Goal: Register for event/course

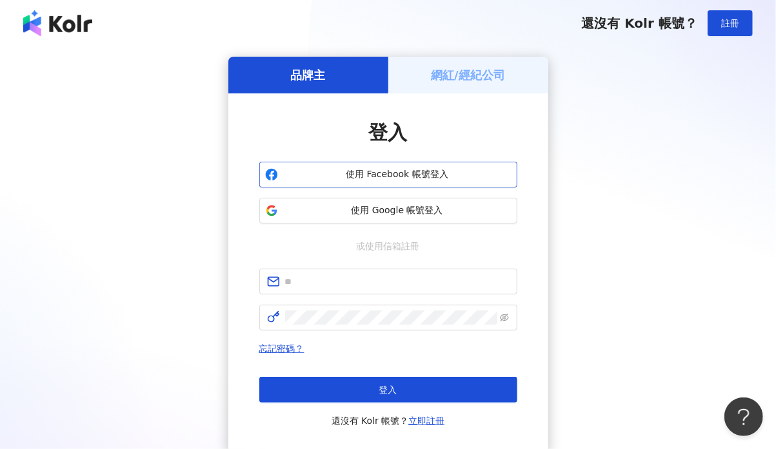
click at [400, 170] on span "使用 Facebook 帳號登入" at bounding box center [397, 174] width 228 height 13
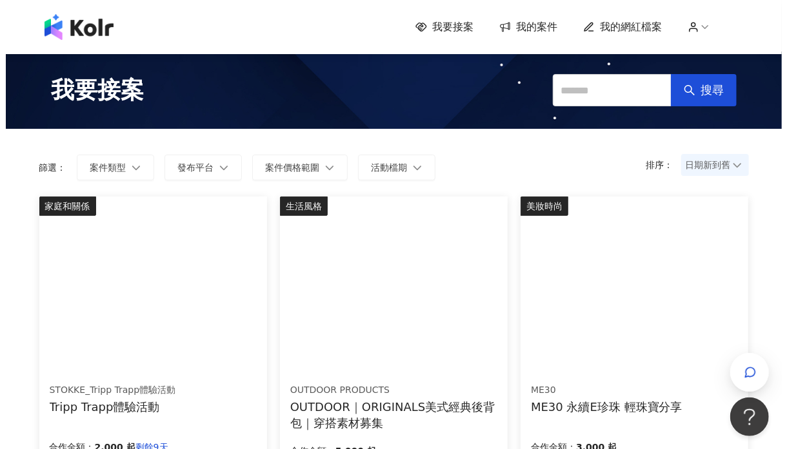
scroll to position [72, 0]
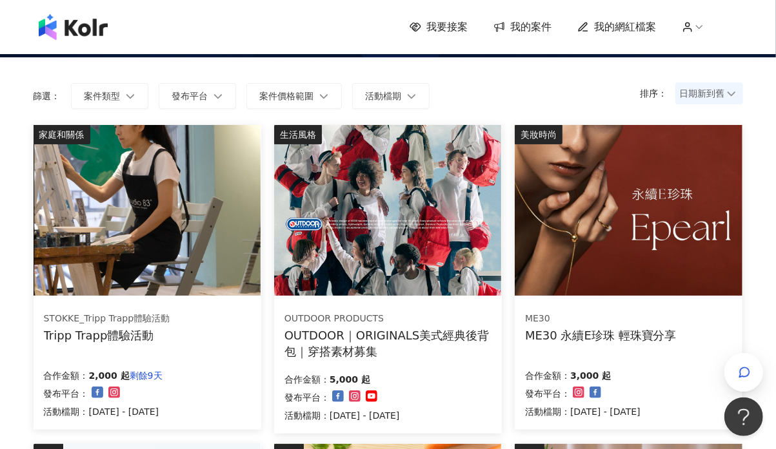
click at [182, 327] on div "STOKKE_Tripp Trapp體驗活動 Tripp Trapp體驗活動" at bounding box center [147, 327] width 207 height 32
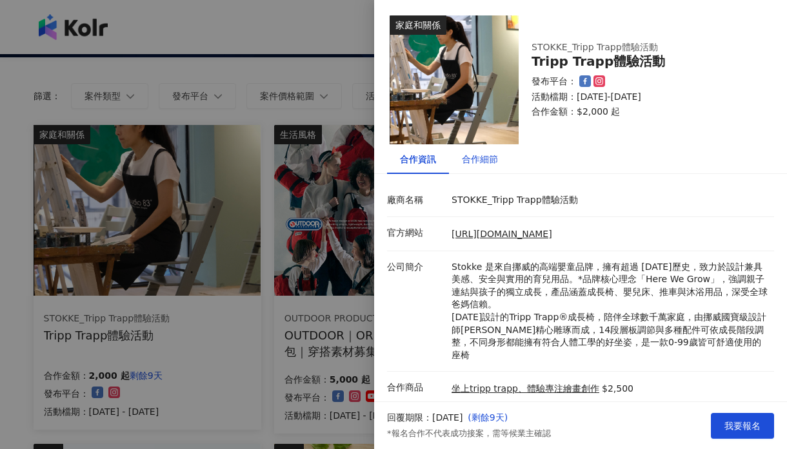
click at [494, 159] on div "合作細節" at bounding box center [480, 159] width 36 height 14
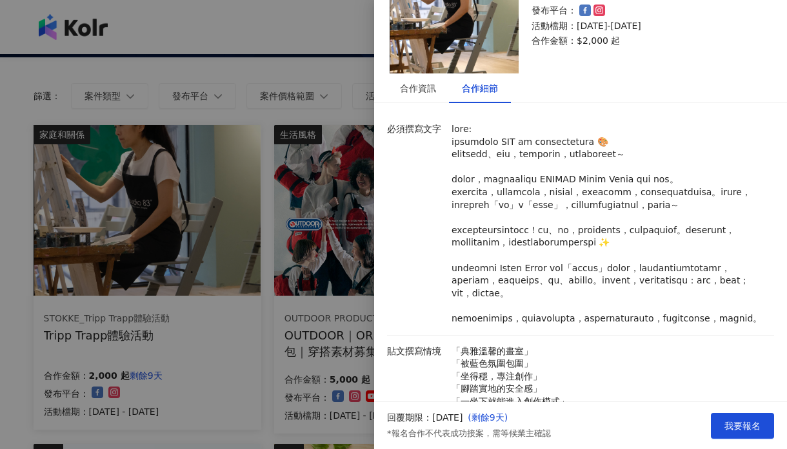
scroll to position [358, 0]
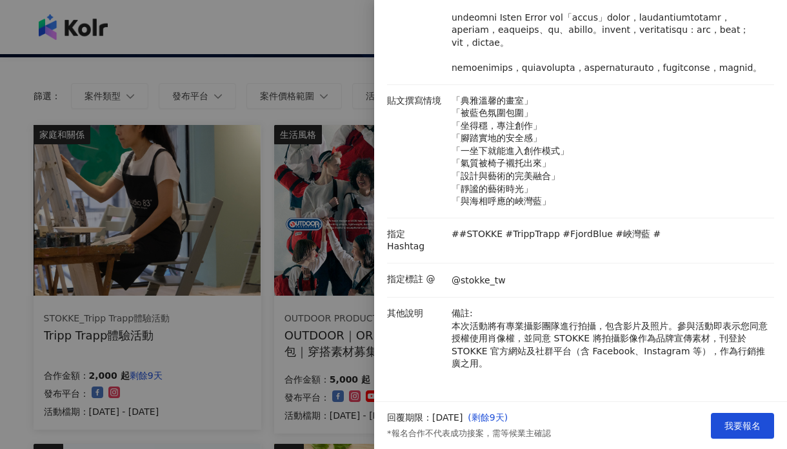
click at [236, 314] on div at bounding box center [393, 224] width 787 height 449
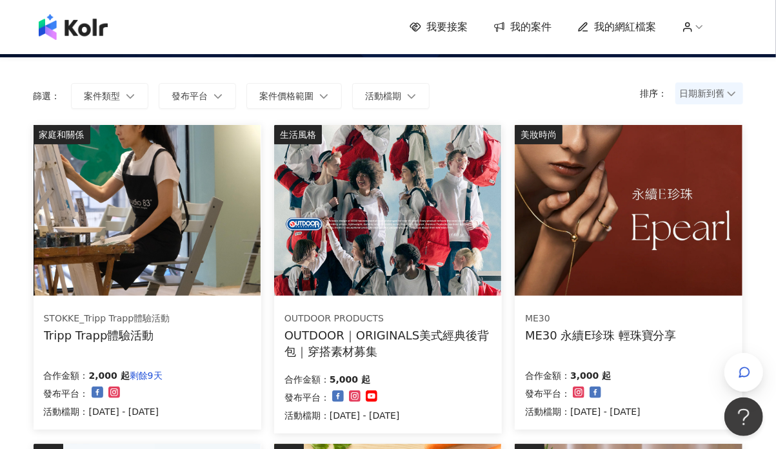
click at [631, 276] on img at bounding box center [628, 210] width 227 height 171
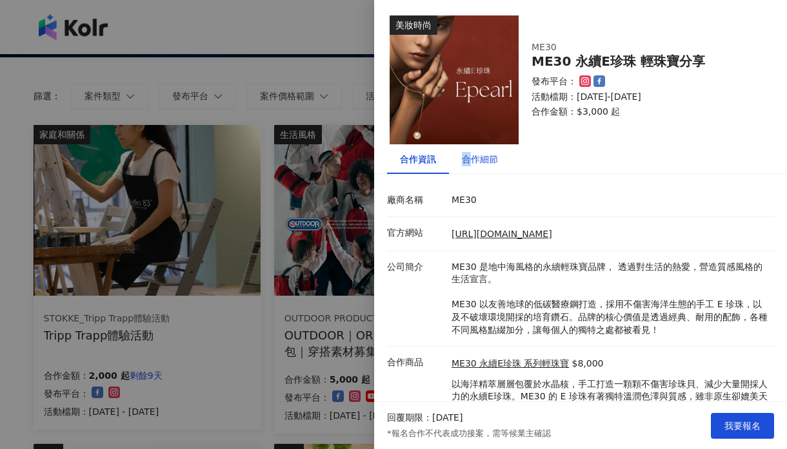
click at [466, 160] on div "合作細節" at bounding box center [480, 159] width 36 height 14
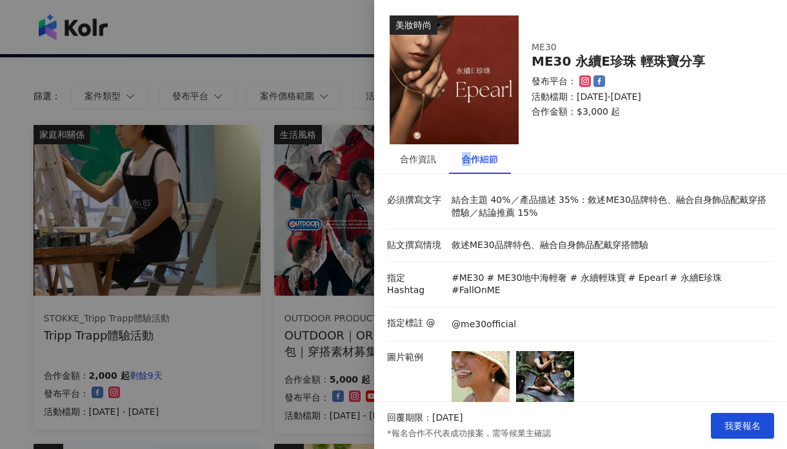
drag, startPoint x: 480, startPoint y: 202, endPoint x: 686, endPoint y: 212, distance: 205.9
click at [686, 212] on p "結合主題 40%／產品描述 35%：敘述ME30品牌特色、融合自身飾品配戴穿搭體驗／結論推薦 15%" at bounding box center [609, 206] width 316 height 25
drag, startPoint x: 560, startPoint y: 249, endPoint x: 523, endPoint y: 251, distance: 36.8
click at [523, 251] on p "敘述ME30品牌特色、融合自身飾品配戴穿搭體驗" at bounding box center [609, 245] width 316 height 13
click at [461, 374] on img at bounding box center [480, 380] width 58 height 58
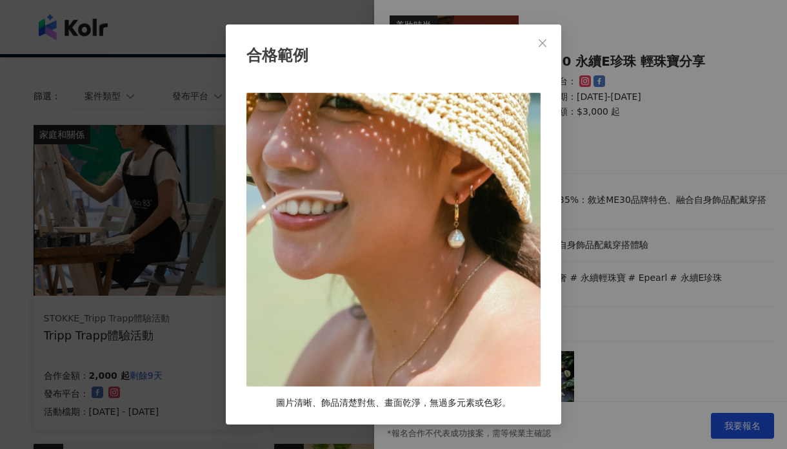
click at [737, 179] on div "合格範例 圖片清晰、飾品清楚對焦、畫面乾淨，無過多元素或色彩。" at bounding box center [393, 224] width 787 height 449
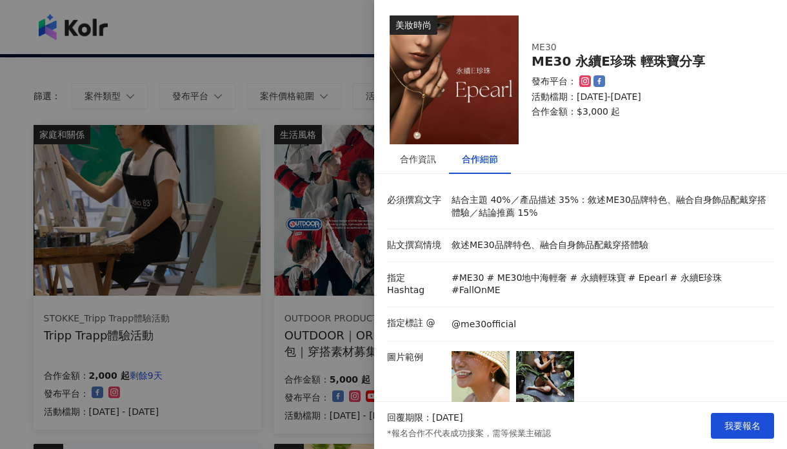
click at [545, 375] on img at bounding box center [545, 380] width 58 height 58
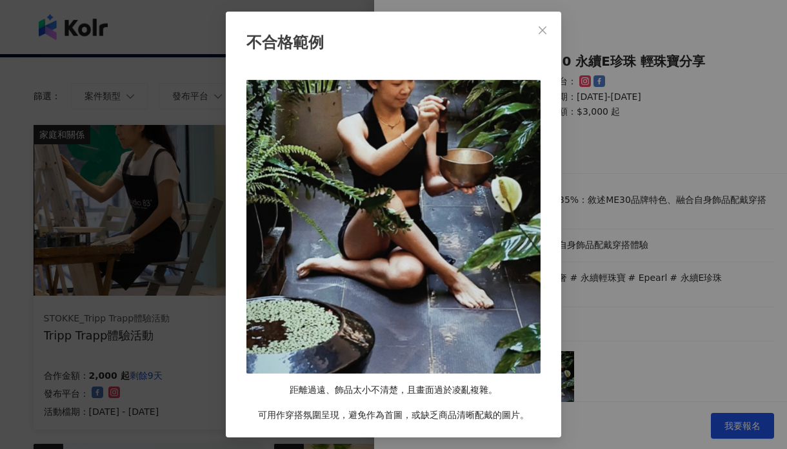
click at [680, 221] on div "不合格範例 距離過遠、飾品太小不清楚，且畫面過於凌亂複雜。 可用作穿搭氛圍呈現，避免作為首圖，或缺乏商品清晰配戴的圖片。" at bounding box center [393, 224] width 787 height 449
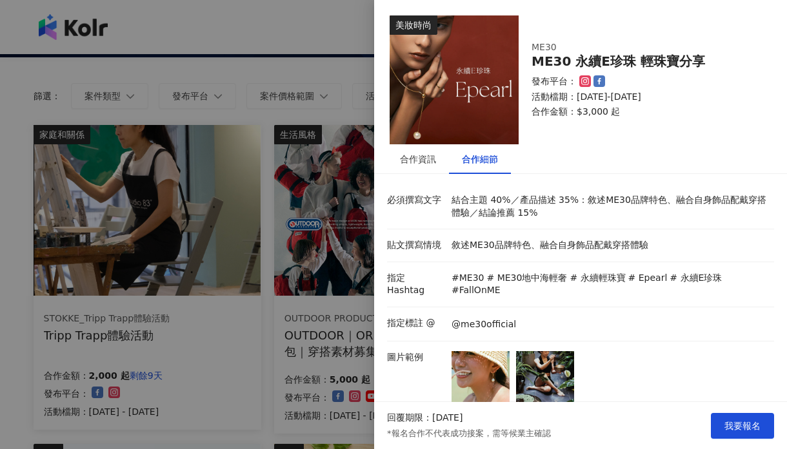
click at [455, 372] on img at bounding box center [480, 380] width 58 height 58
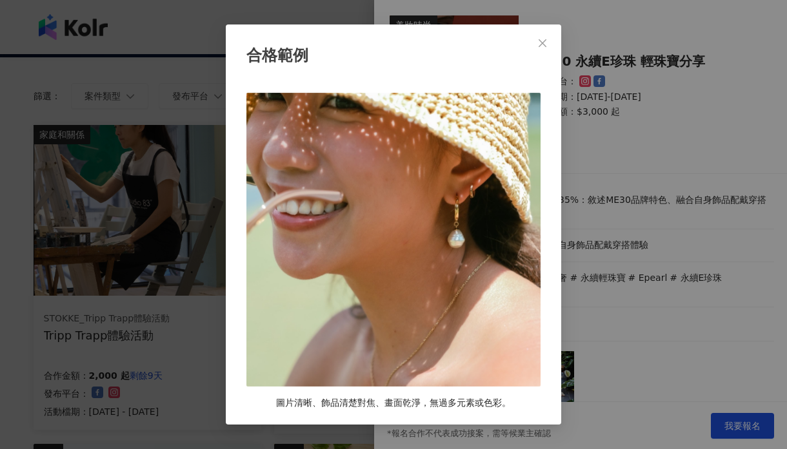
click at [667, 273] on div "合格範例 圖片清晰、飾品清楚對焦、畫面乾淨，無過多元素或色彩。" at bounding box center [393, 224] width 787 height 449
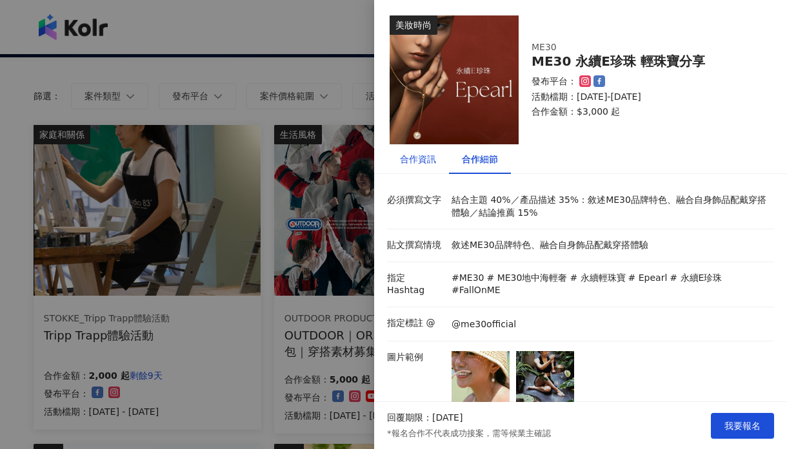
click at [409, 156] on div "合作資訊" at bounding box center [418, 159] width 36 height 14
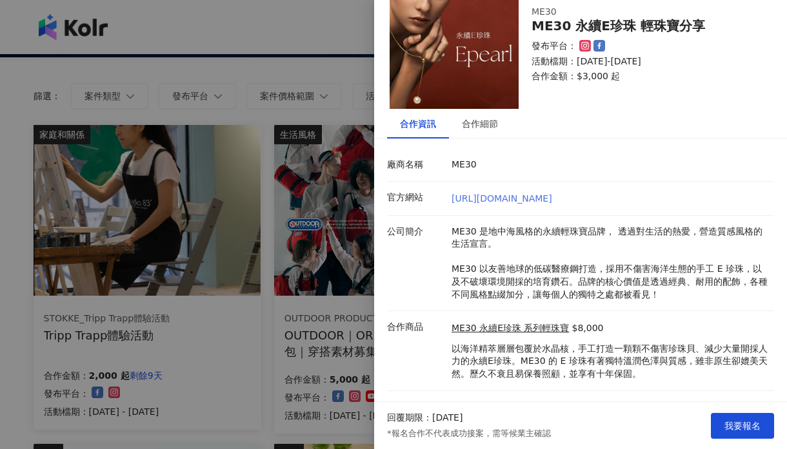
scroll to position [55, 0]
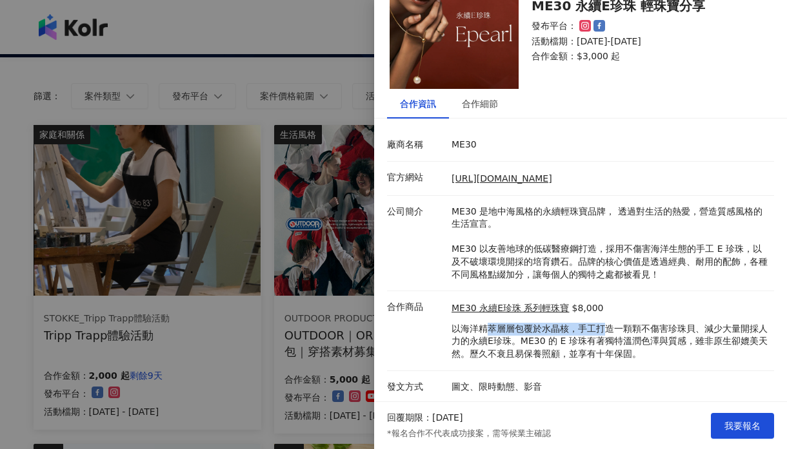
drag, startPoint x: 488, startPoint y: 333, endPoint x: 598, endPoint y: 334, distance: 110.3
click at [598, 334] on p "以海洋精萃層層包覆於水晶核，手工打造一顆顆不傷害珍珠貝、減少大量開採人力的永續E珍珠。ME30 的 E 珍珠有著獨特溫潤色澤與質感，雖非原生卻媲美天然。歷久不…" at bounding box center [609, 342] width 316 height 38
click at [714, 424] on button "我要報名" at bounding box center [742, 426] width 63 height 26
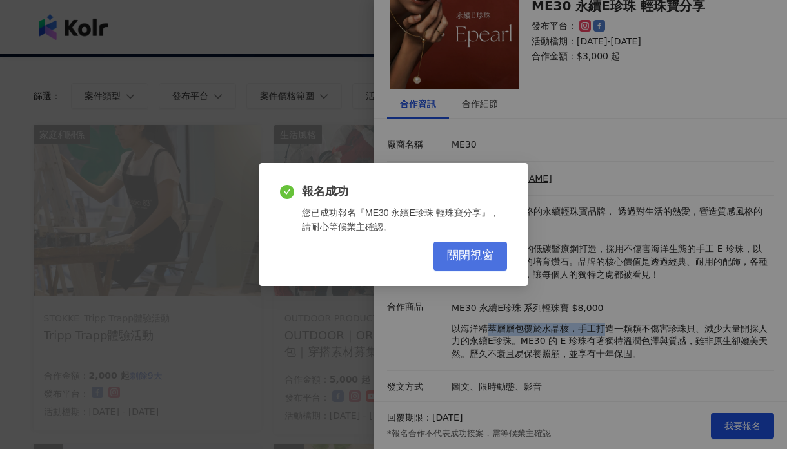
click at [471, 260] on span "關閉視窗" at bounding box center [470, 256] width 46 height 14
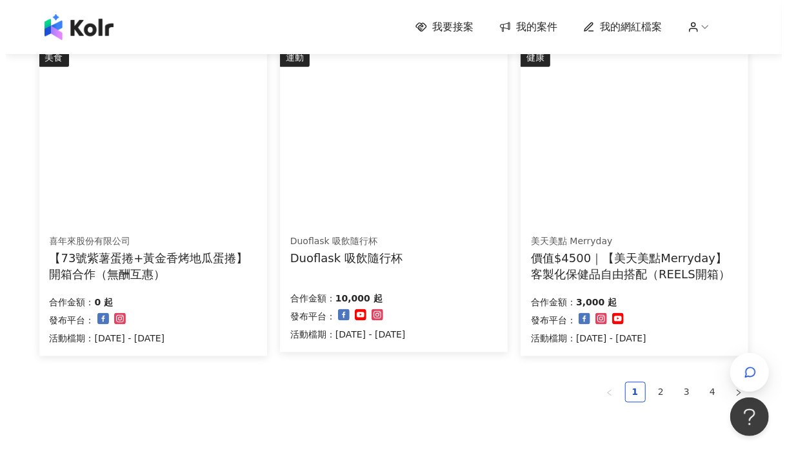
scroll to position [788, 0]
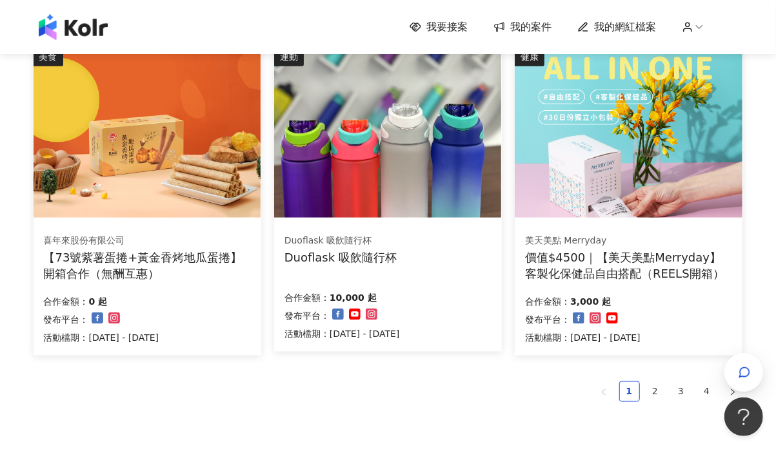
click at [377, 192] on img at bounding box center [387, 132] width 227 height 171
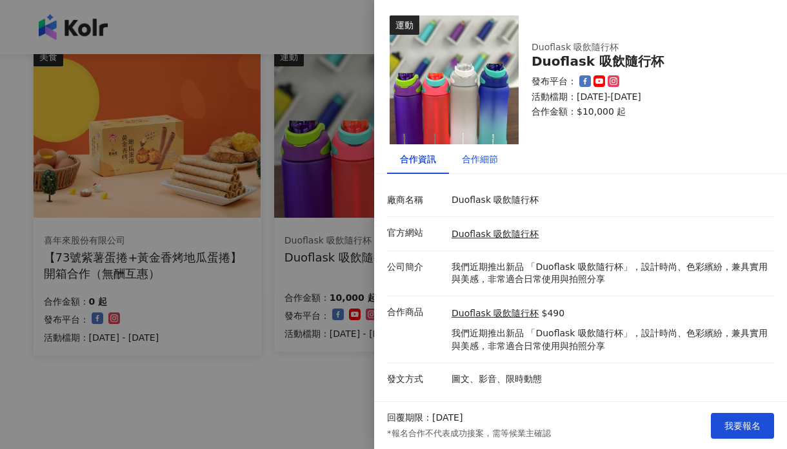
click at [490, 152] on div "合作細節" at bounding box center [480, 159] width 36 height 14
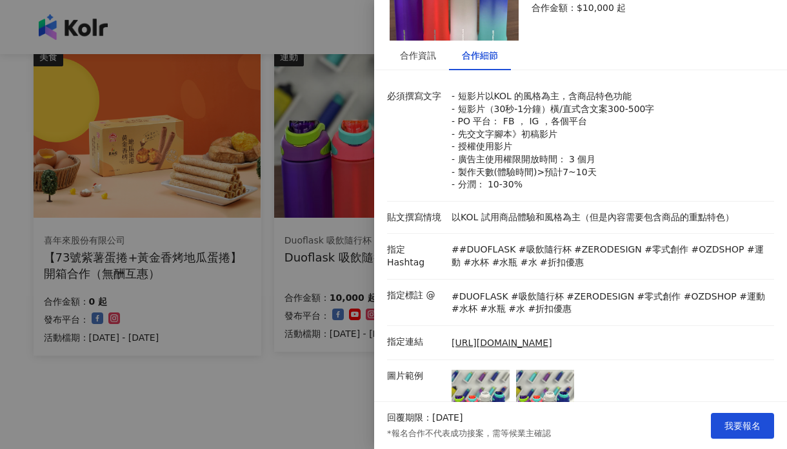
scroll to position [143, 0]
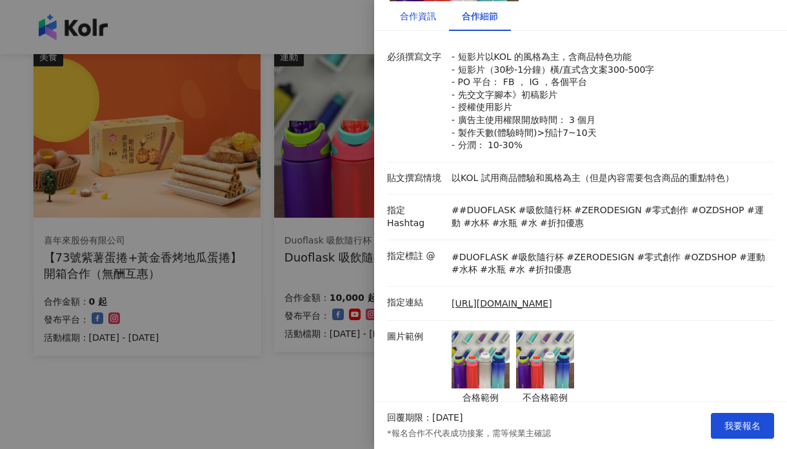
click at [418, 19] on div "合作資訊" at bounding box center [418, 16] width 36 height 14
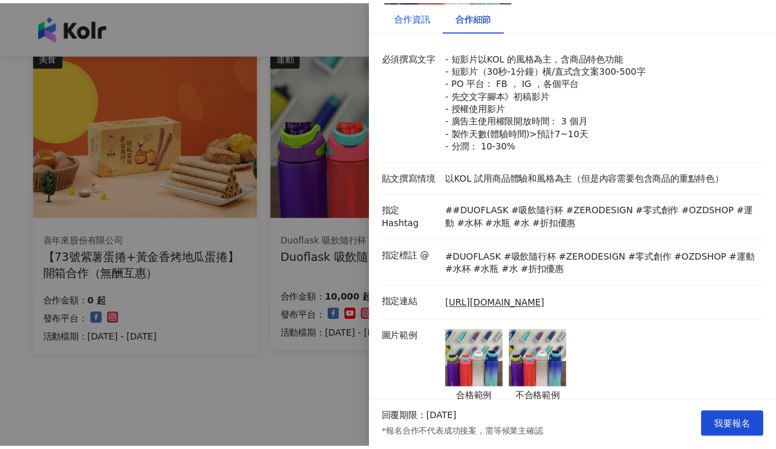
scroll to position [0, 0]
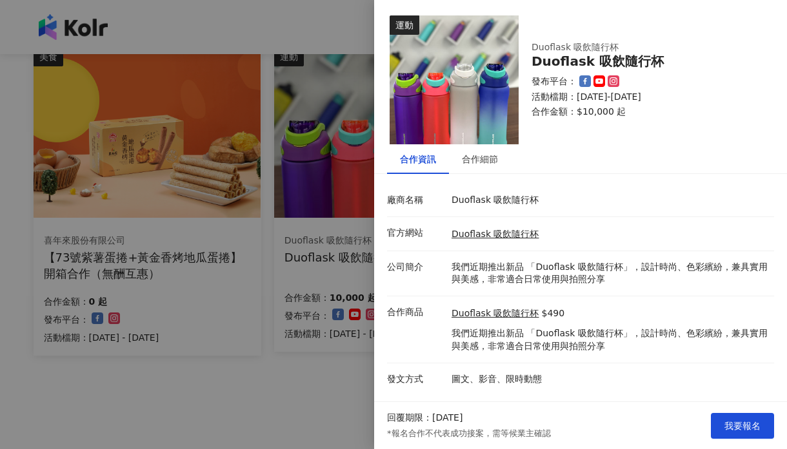
click at [141, 313] on div at bounding box center [393, 224] width 787 height 449
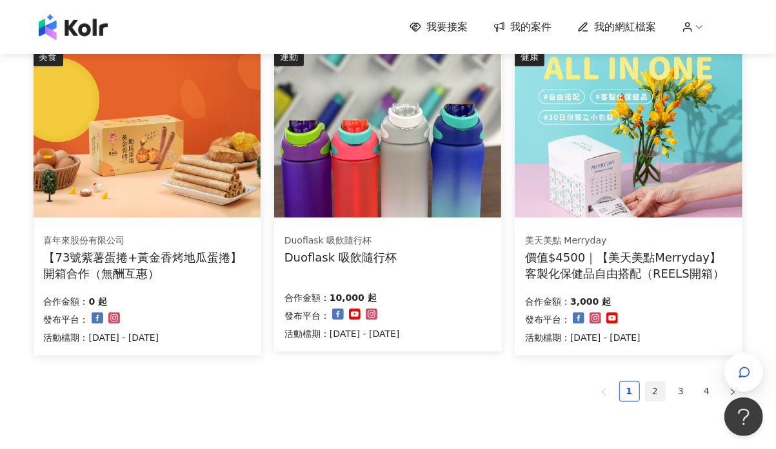
click at [659, 384] on link "2" at bounding box center [654, 391] width 19 height 19
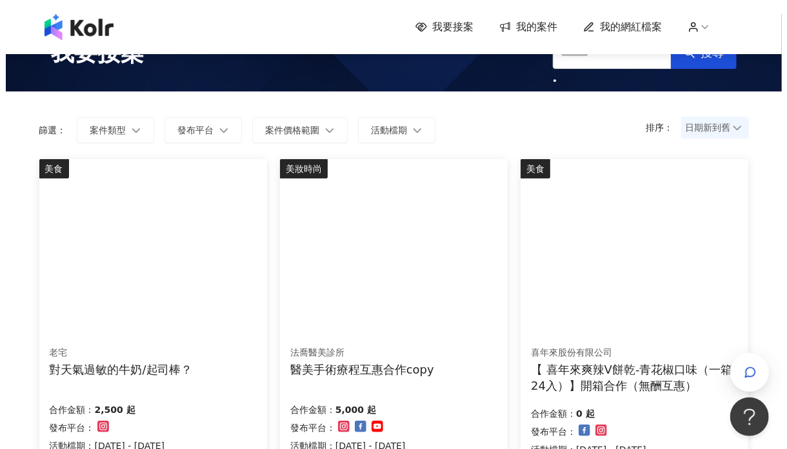
scroll to position [72, 0]
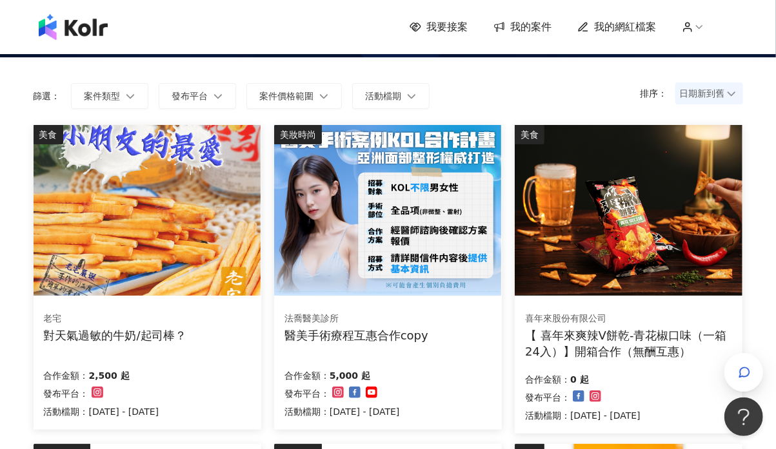
click at [100, 244] on img at bounding box center [147, 210] width 227 height 171
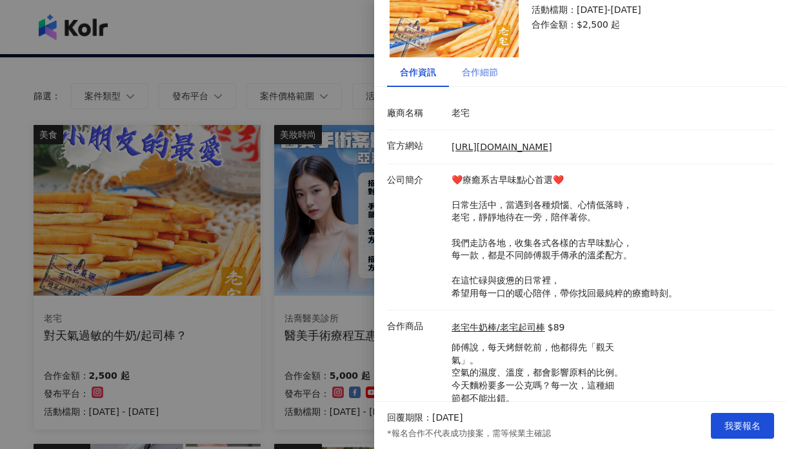
scroll to position [1, 0]
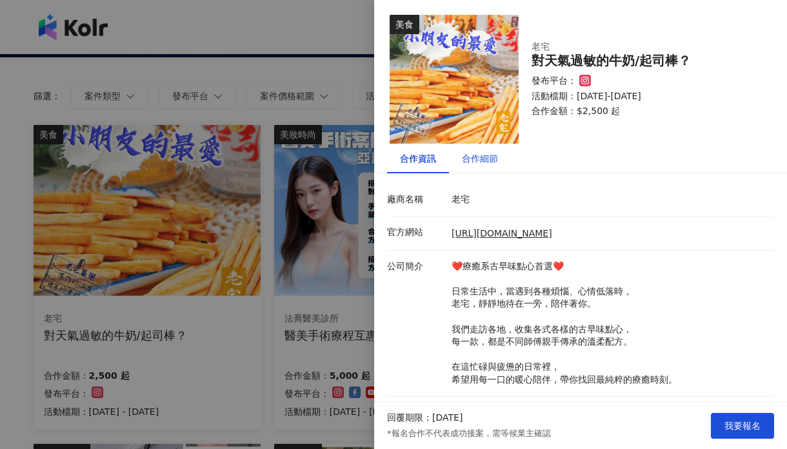
click at [480, 164] on div "合作細節" at bounding box center [480, 159] width 36 height 14
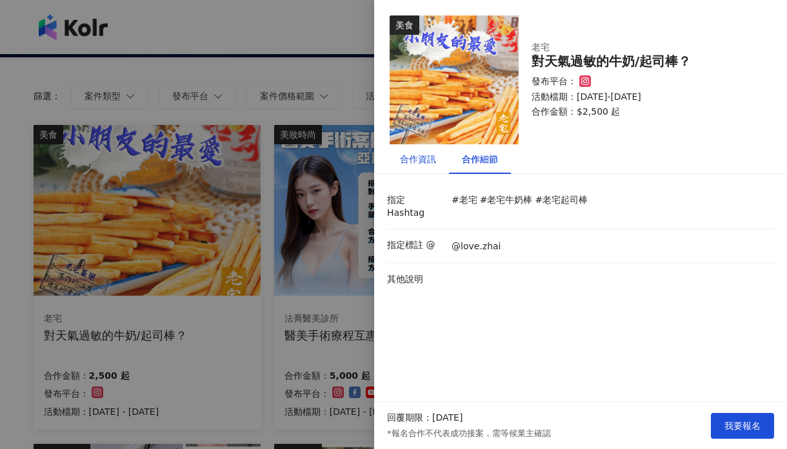
click at [417, 160] on div "合作資訊" at bounding box center [418, 159] width 36 height 14
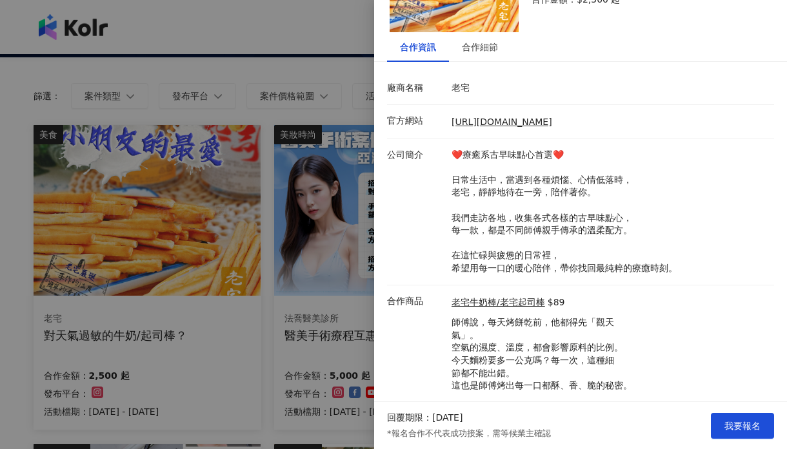
scroll to position [144, 0]
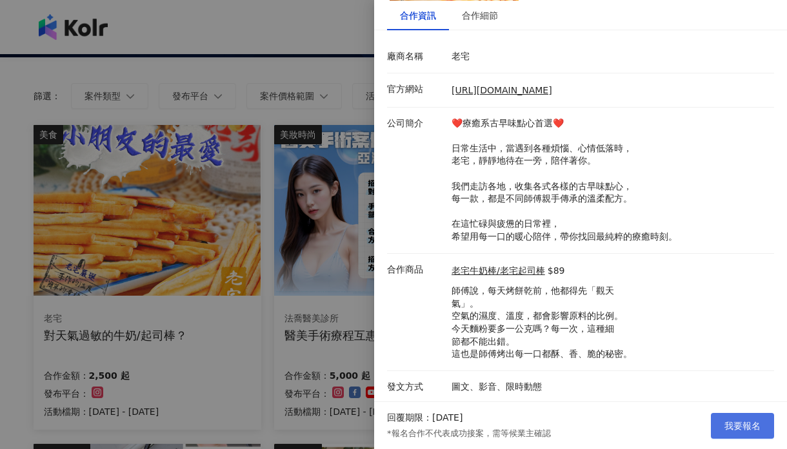
click at [750, 431] on span "我要報名" at bounding box center [742, 426] width 36 height 10
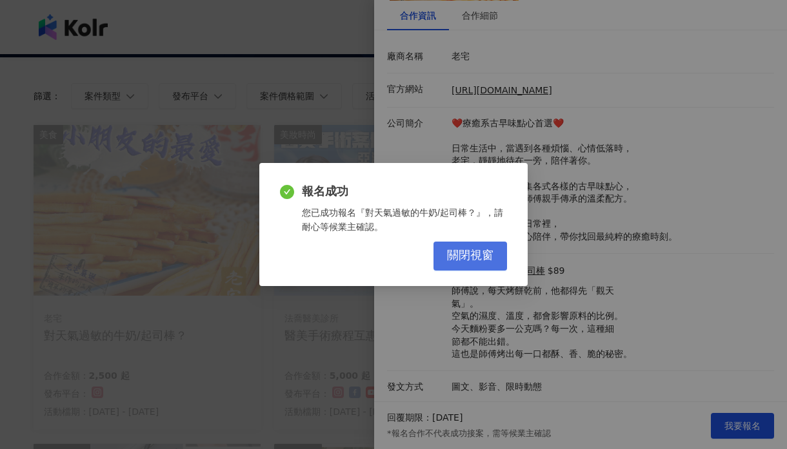
click at [466, 258] on span "關閉視窗" at bounding box center [470, 256] width 46 height 14
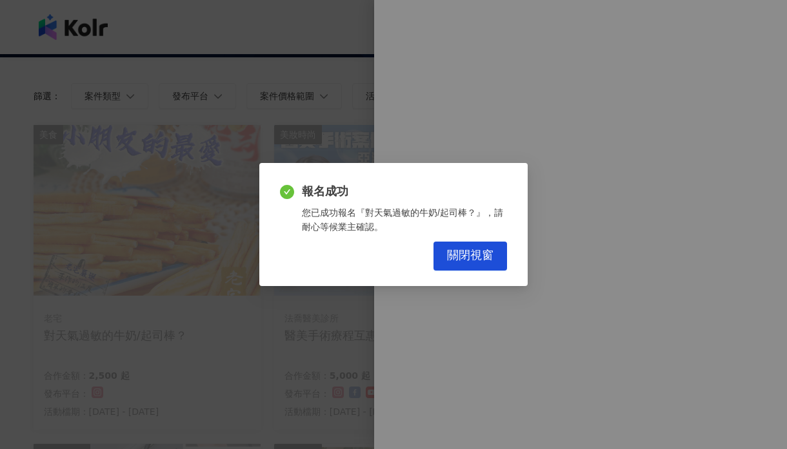
scroll to position [0, 0]
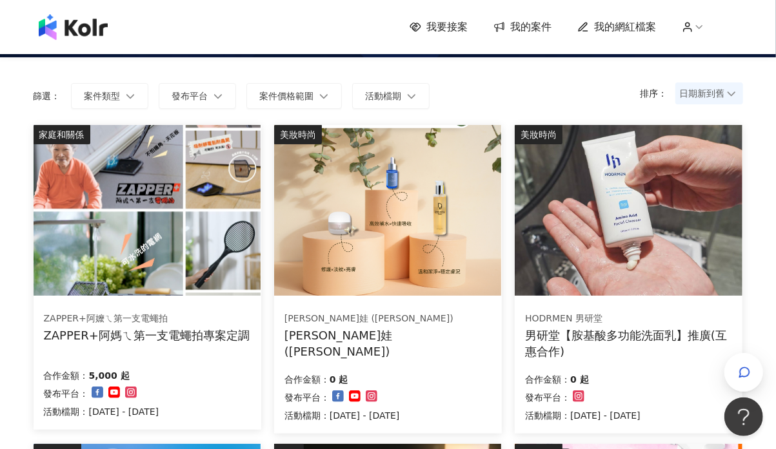
click at [175, 222] on img at bounding box center [147, 210] width 227 height 171
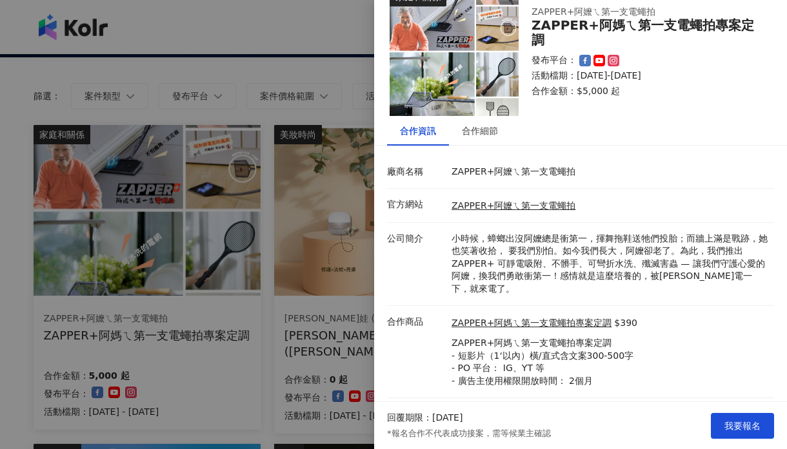
scroll to position [55, 0]
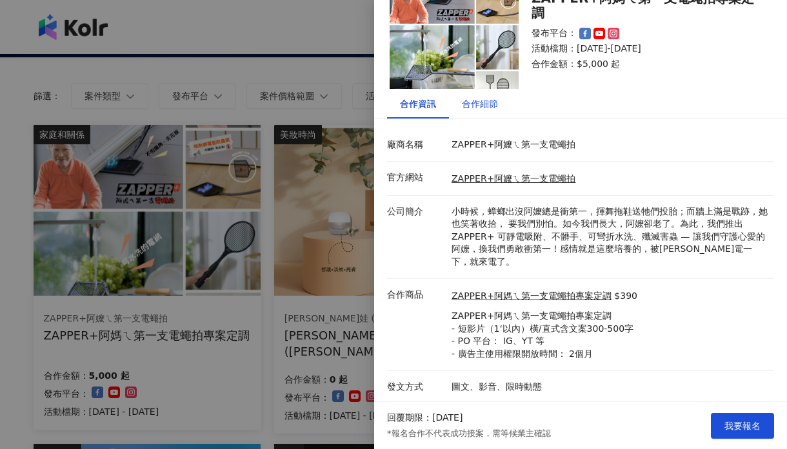
click at [484, 110] on div "合作細節" at bounding box center [480, 104] width 36 height 14
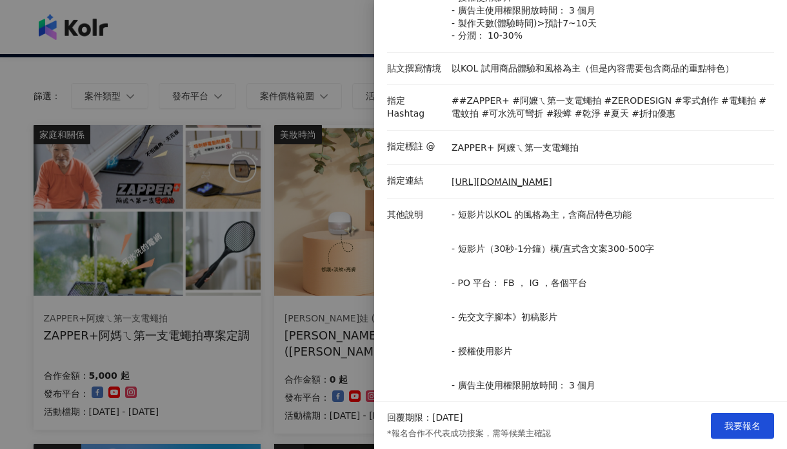
scroll to position [271, 0]
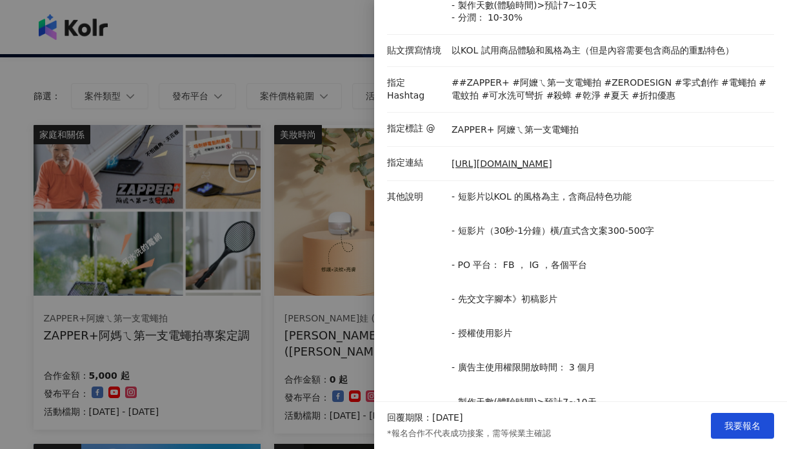
click at [340, 259] on div at bounding box center [393, 224] width 787 height 449
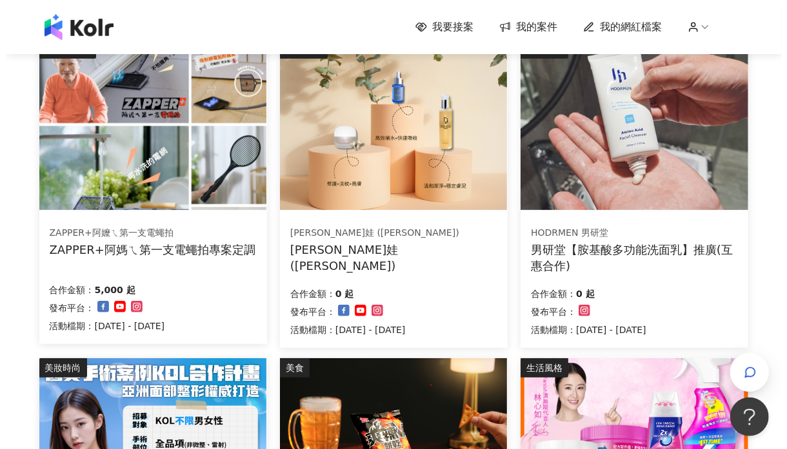
scroll to position [143, 0]
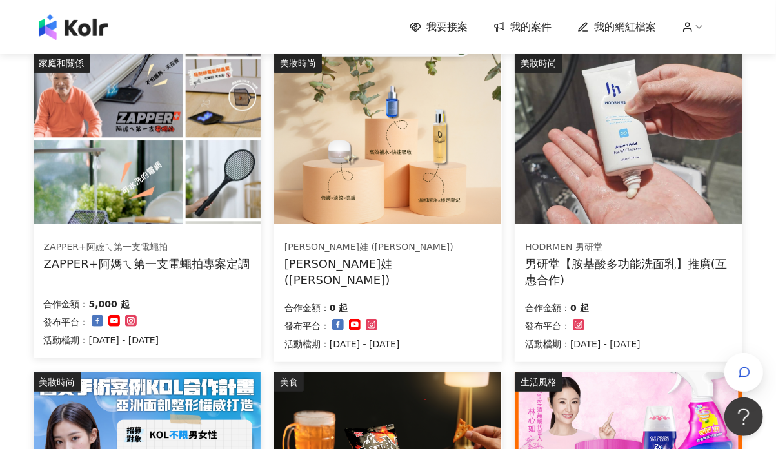
click at [424, 253] on div "[PERSON_NAME]娃 ([PERSON_NAME]) [PERSON_NAME]娃 ([PERSON_NAME])" at bounding box center [387, 264] width 207 height 48
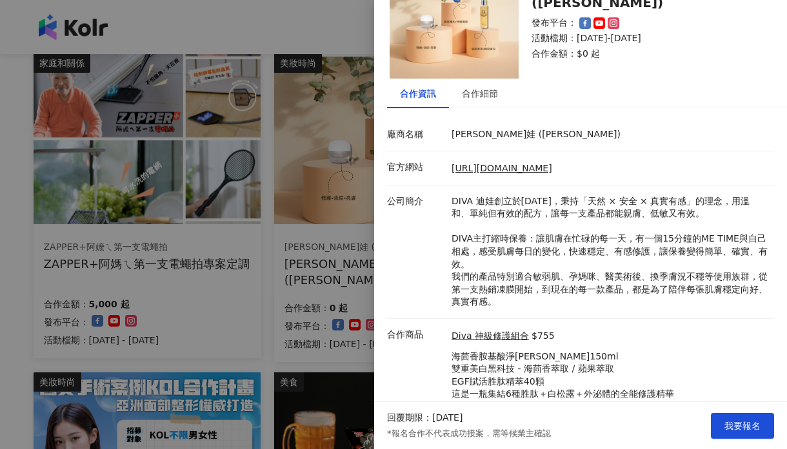
scroll to position [131, 0]
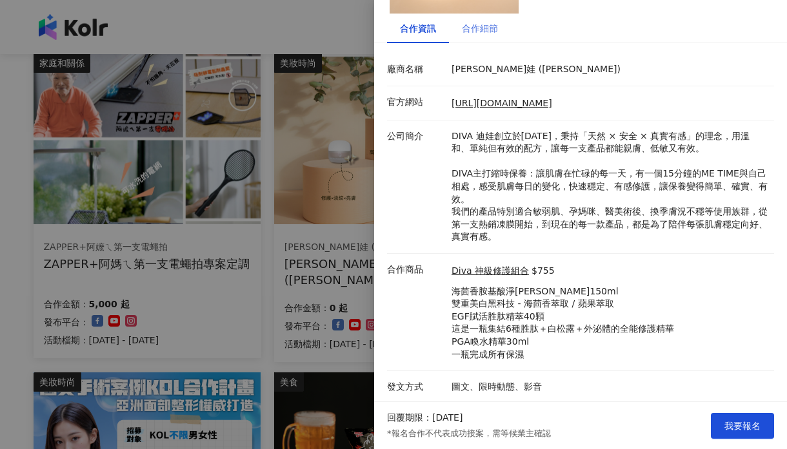
click at [492, 39] on div "合作細節" at bounding box center [480, 29] width 62 height 30
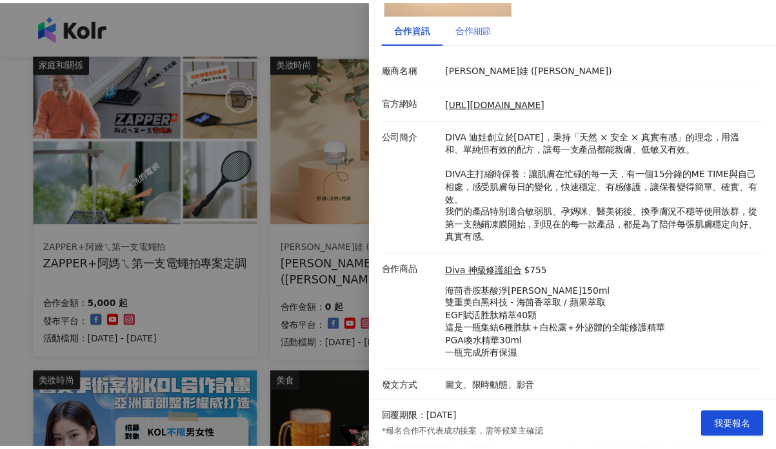
scroll to position [0, 0]
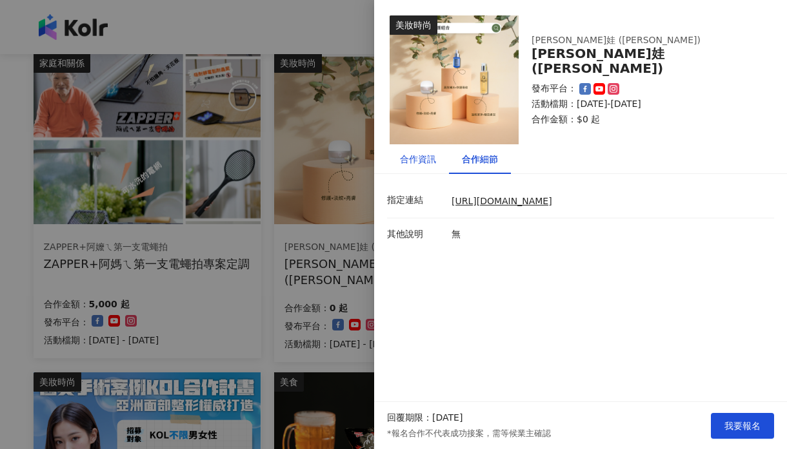
click at [411, 152] on div "合作資訊" at bounding box center [418, 159] width 36 height 14
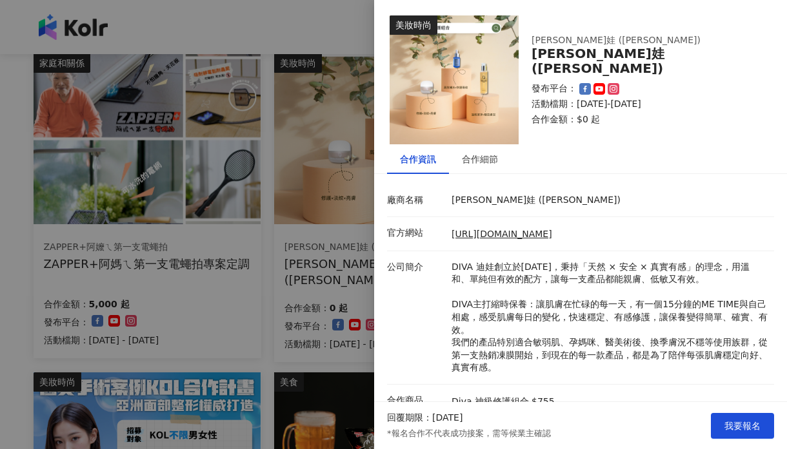
click at [336, 311] on div at bounding box center [393, 224] width 787 height 449
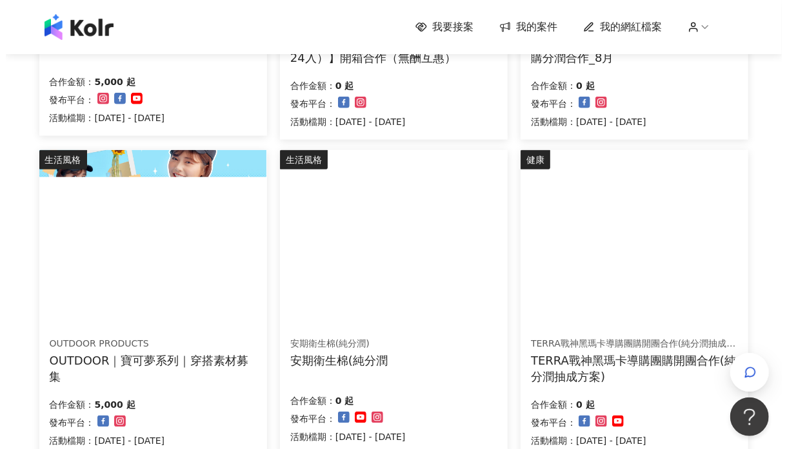
scroll to position [788, 0]
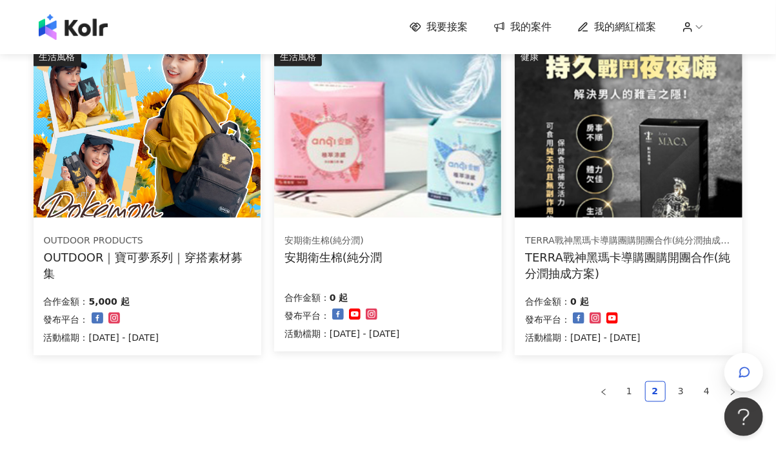
click at [226, 262] on div "OUTDOOR｜寶可夢系列｜穿搭素材募集" at bounding box center [147, 266] width 207 height 32
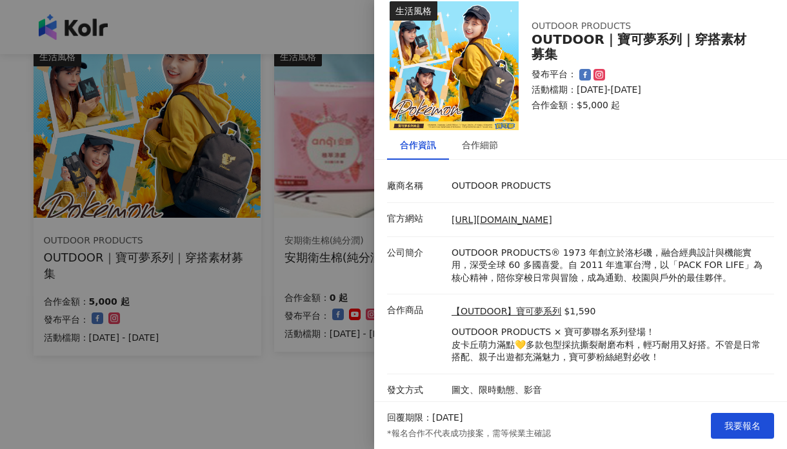
scroll to position [17, 0]
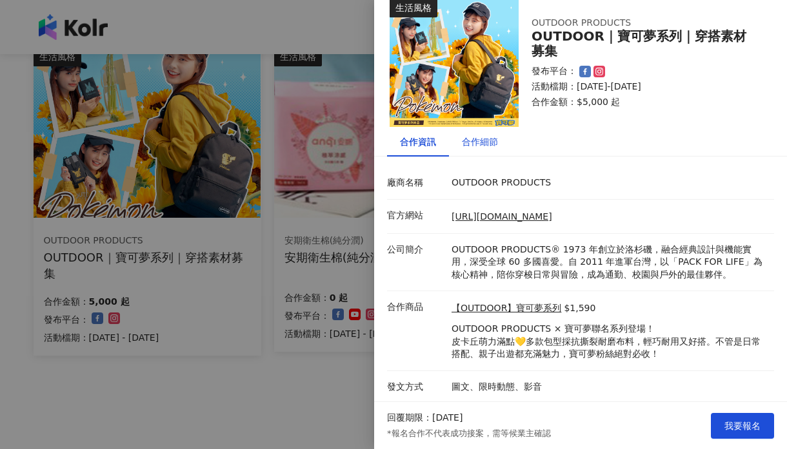
click at [473, 140] on div "合作細節" at bounding box center [480, 142] width 36 height 14
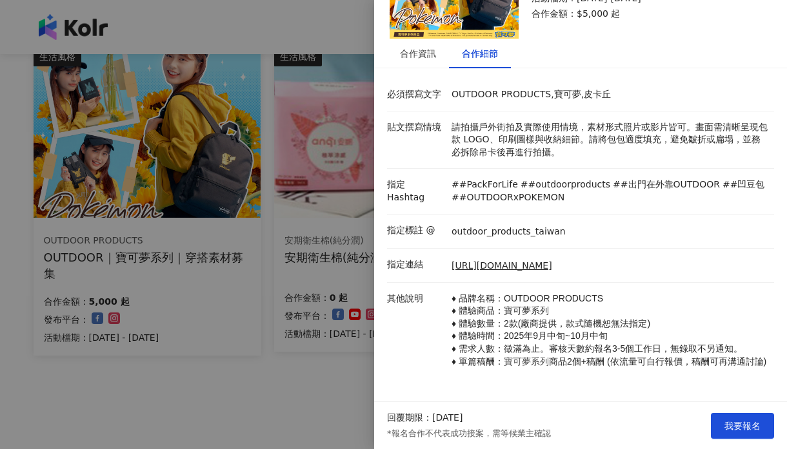
scroll to position [95, 0]
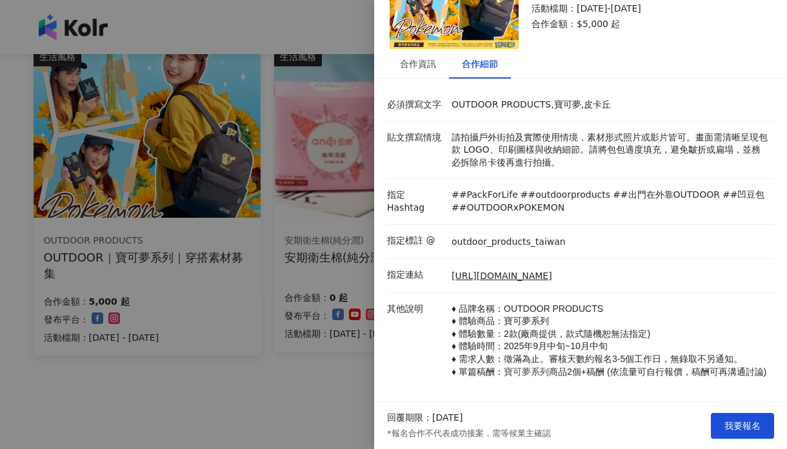
click at [744, 410] on div "回覆期限：[DATE] *報名合作不代表成功接案，需等候業主確認 我要報名" at bounding box center [580, 425] width 413 height 47
click at [744, 421] on span "我要報名" at bounding box center [742, 426] width 36 height 10
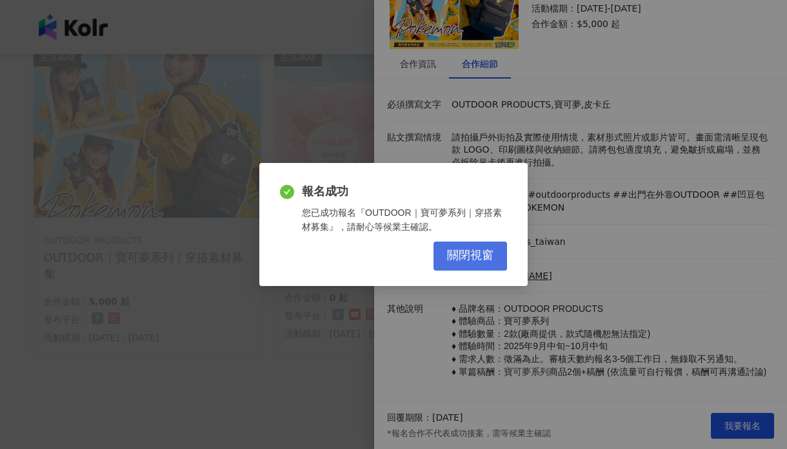
click at [457, 249] on span "關閉視窗" at bounding box center [470, 256] width 46 height 14
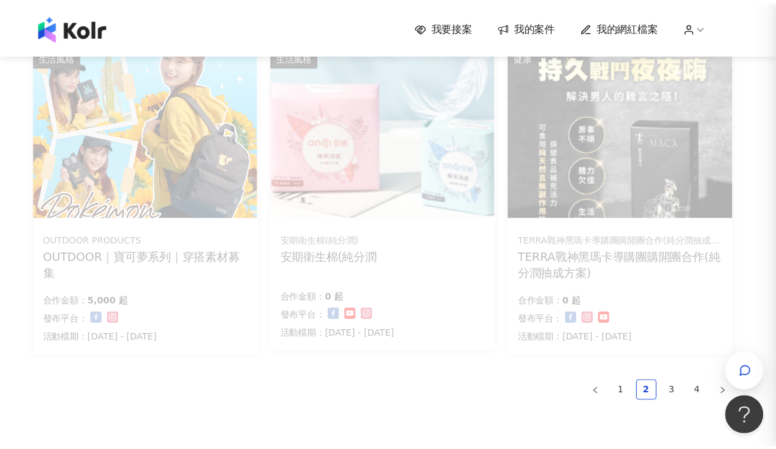
scroll to position [0, 0]
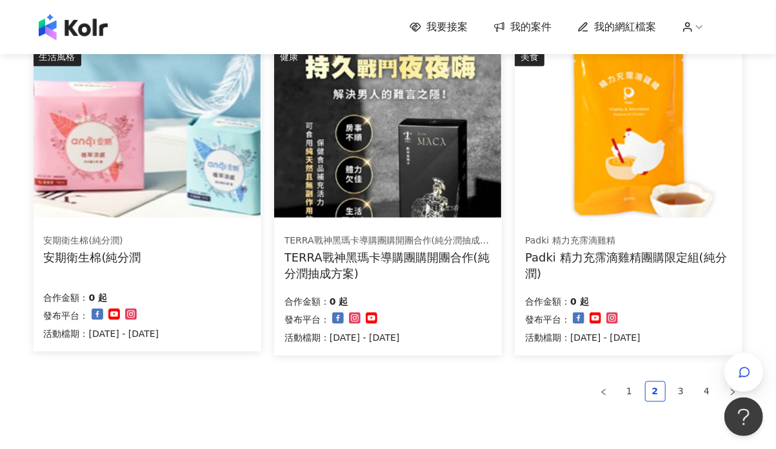
click at [157, 235] on div "安期衛生棉(純分潤) 安期衛生棉([PERSON_NAME]" at bounding box center [147, 249] width 207 height 32
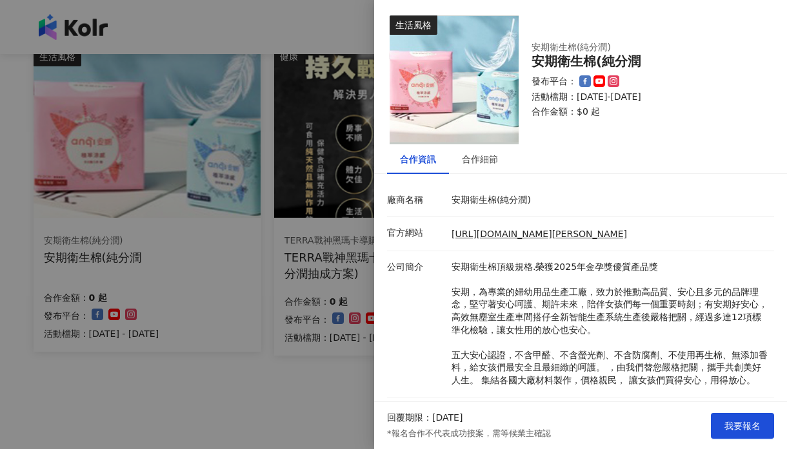
click at [201, 235] on div at bounding box center [393, 224] width 787 height 449
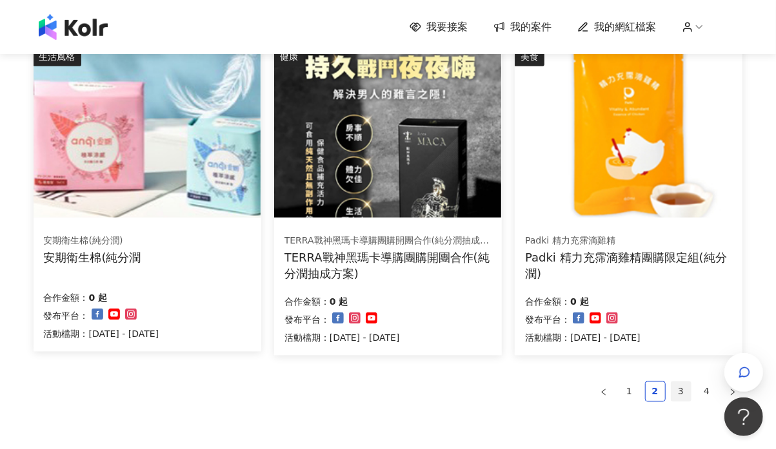
click at [681, 383] on link "3" at bounding box center [680, 391] width 19 height 19
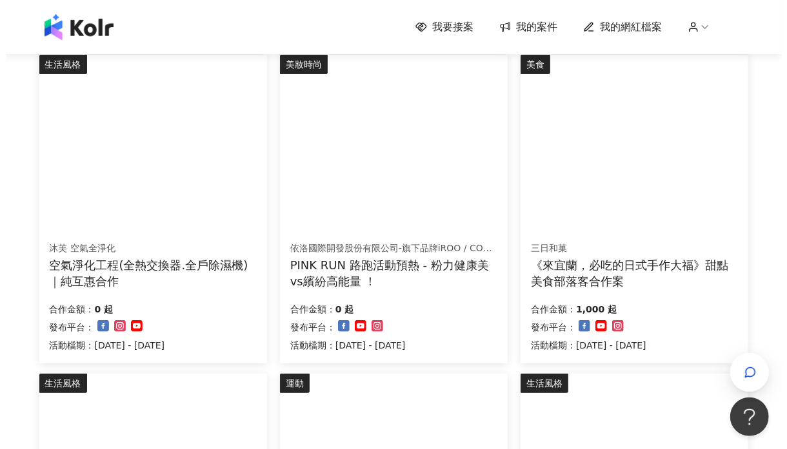
scroll to position [143, 0]
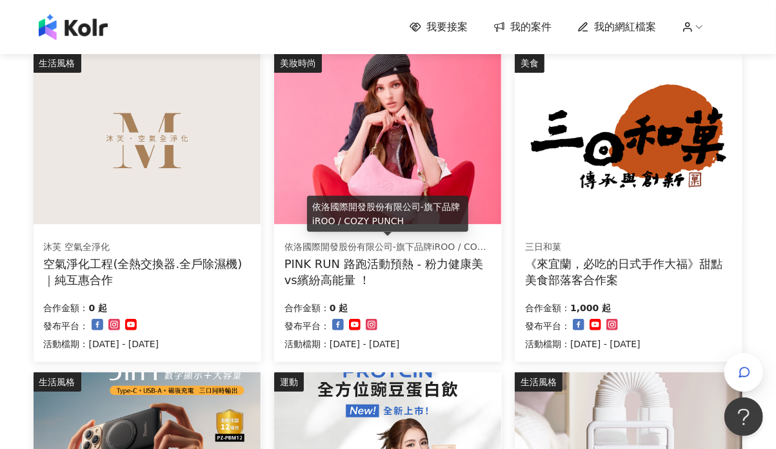
click at [458, 245] on div "依洛國際開發股份有限公司-旗下品牌iROO / COZY PUNCH" at bounding box center [387, 247] width 206 height 13
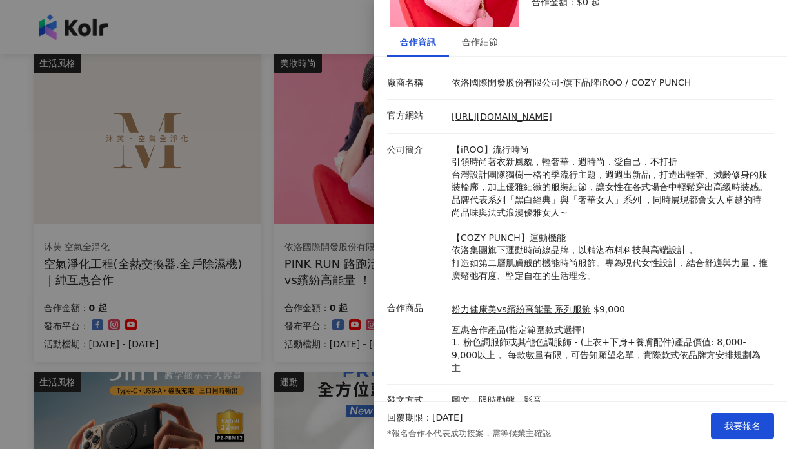
scroll to position [119, 0]
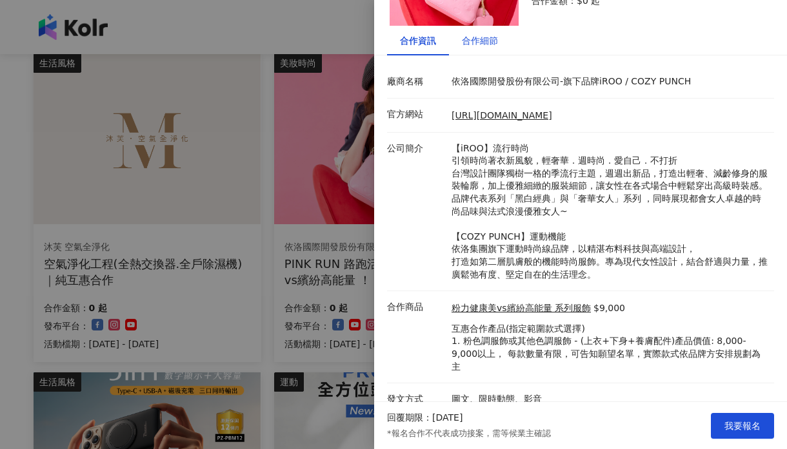
click at [480, 37] on div "合作細節" at bounding box center [480, 41] width 36 height 14
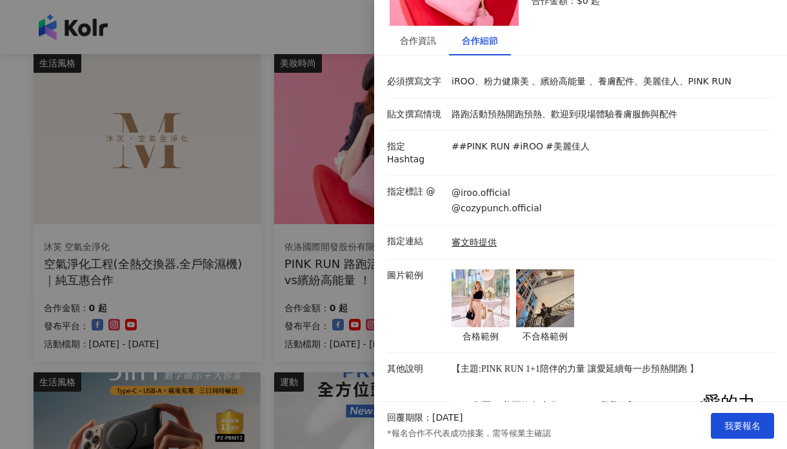
click at [486, 293] on img at bounding box center [480, 299] width 58 height 58
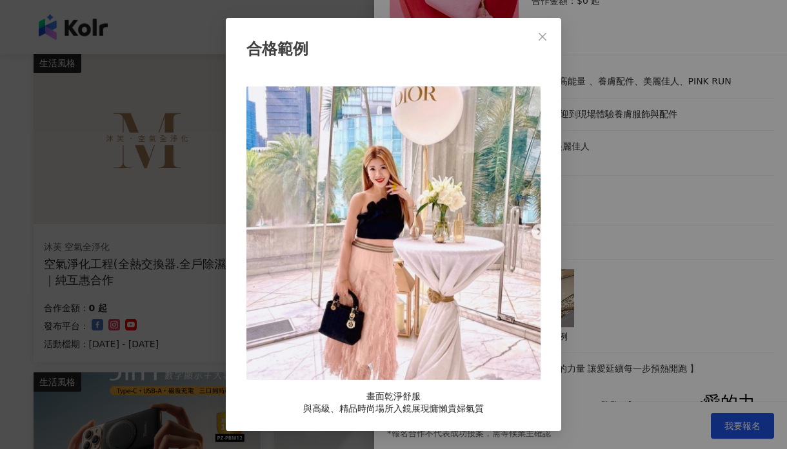
click at [661, 166] on div "合格範例 畫面乾淨舒服 與高級、精品時尚場所入鏡展現慵懶貴婦氣質" at bounding box center [393, 224] width 787 height 449
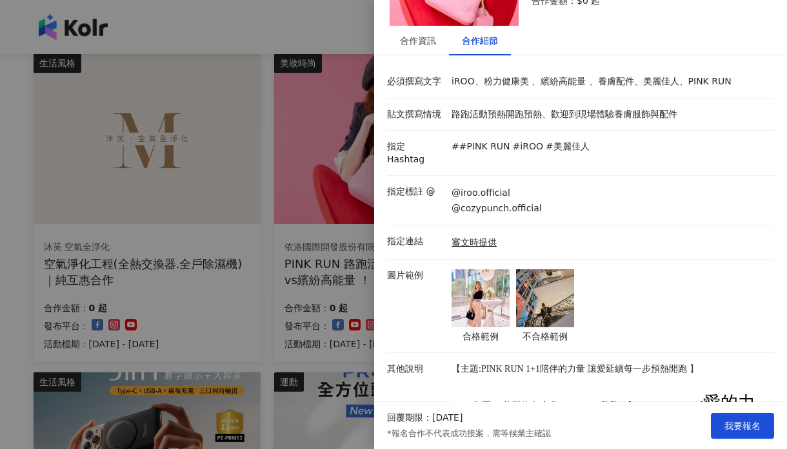
click at [543, 292] on img at bounding box center [545, 299] width 58 height 58
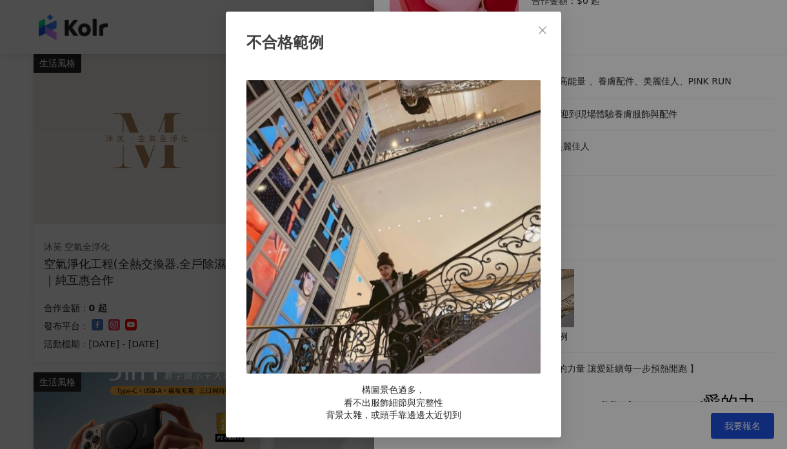
click at [686, 233] on div "不合格範例 構圖景色過多， 看不出服飾細節與完整性 背景太雜，或頭手靠邊邊太近切到" at bounding box center [393, 224] width 787 height 449
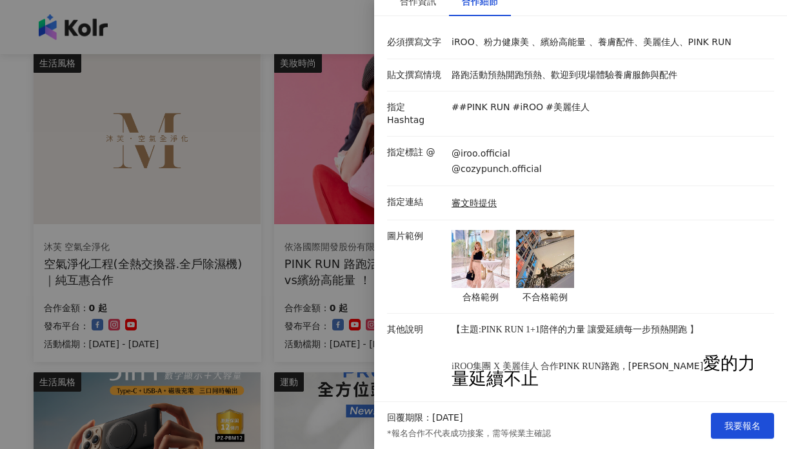
scroll to position [190, 0]
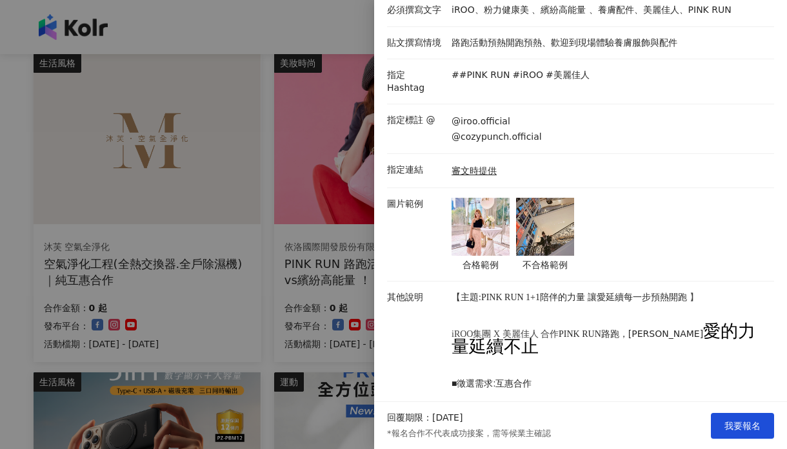
click at [277, 303] on div at bounding box center [393, 224] width 787 height 449
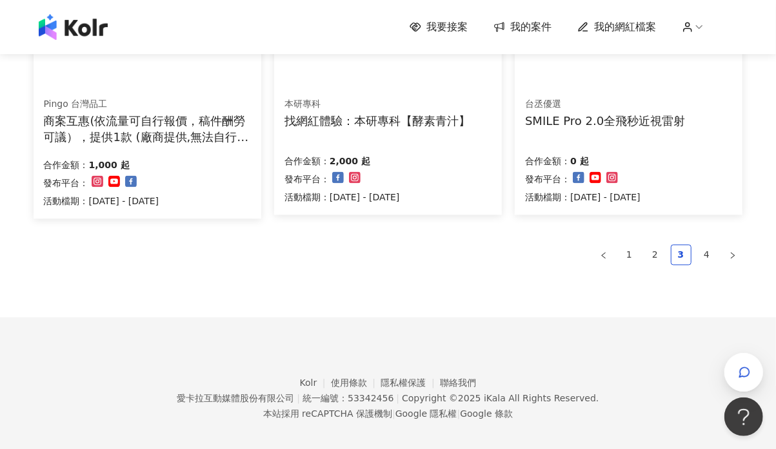
scroll to position [933, 0]
